Goal: Transaction & Acquisition: Purchase product/service

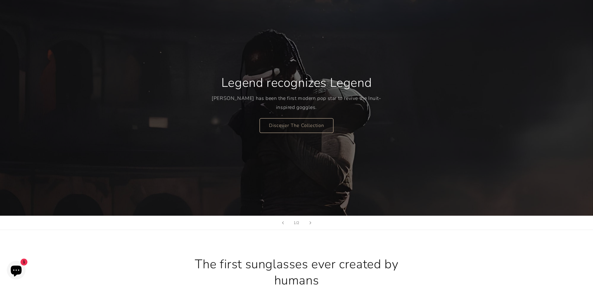
scroll to position [62, 0]
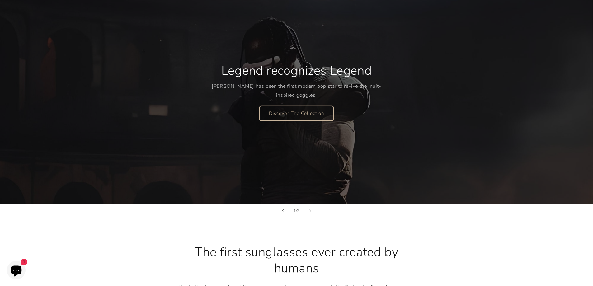
click at [306, 109] on link "Discover The Collection" at bounding box center [297, 113] width 74 height 15
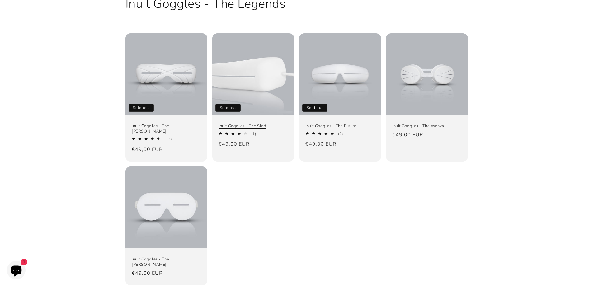
scroll to position [62, 0]
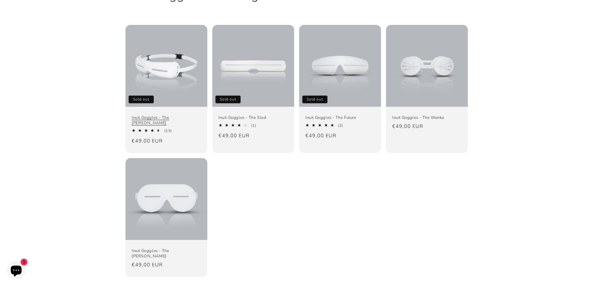
click at [171, 115] on link "Inuit Goggles - The [PERSON_NAME]" at bounding box center [166, 120] width 69 height 11
